Goal: Book appointment/travel/reservation

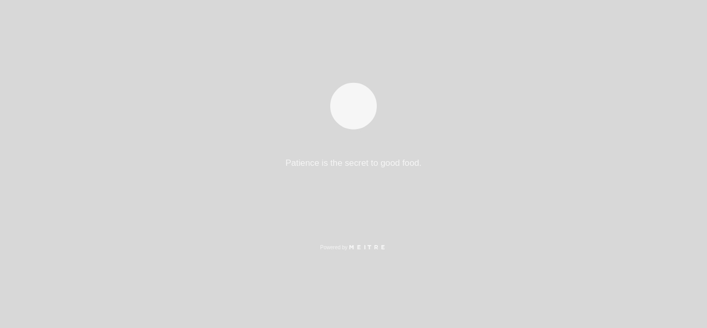
select select "es"
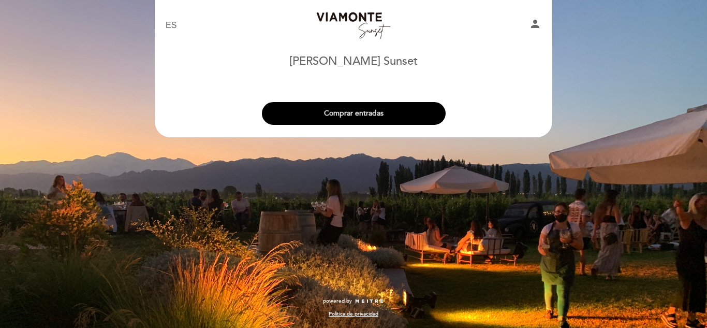
click at [400, 114] on button "Comprar entradas" at bounding box center [354, 113] width 184 height 23
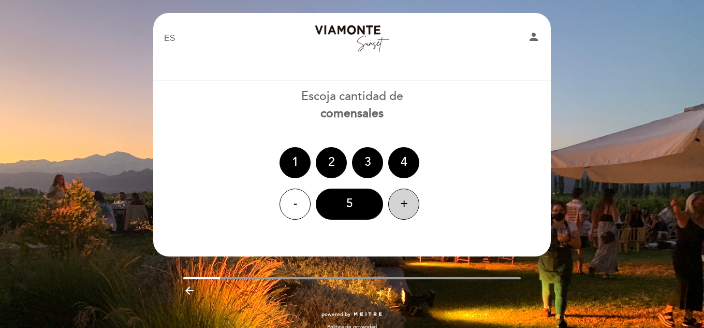
click at [396, 214] on div "+" at bounding box center [403, 203] width 31 height 31
click at [360, 203] on div "9" at bounding box center [349, 203] width 67 height 31
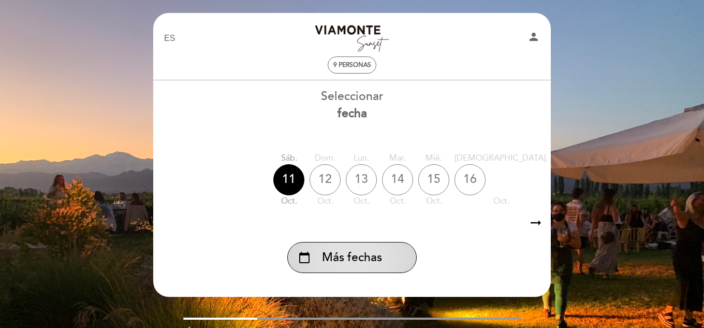
click at [382, 255] on div "calendar_today Más fechas" at bounding box center [351, 257] width 129 height 31
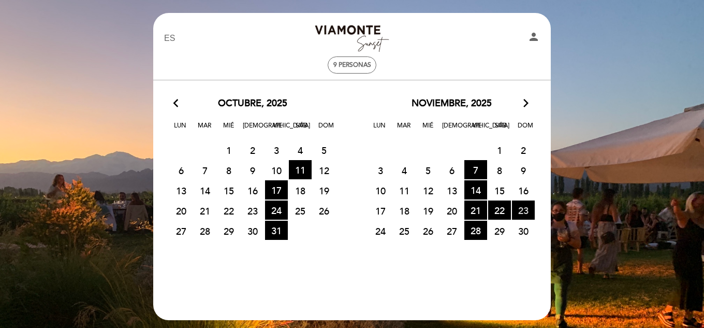
click at [522, 211] on span "23 HORA DE ENTRADAS DISPONIBLES" at bounding box center [523, 209] width 23 height 19
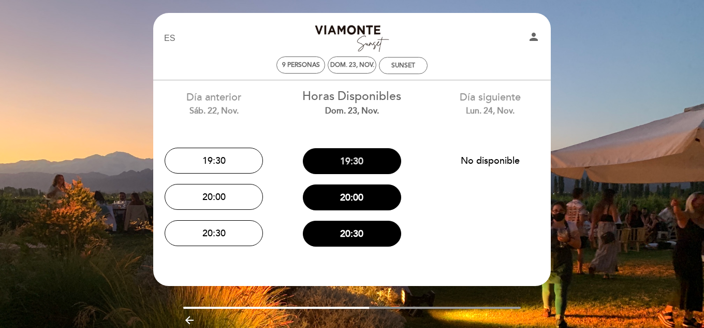
click at [384, 166] on button "19:30" at bounding box center [352, 161] width 98 height 26
